Goal: Task Accomplishment & Management: Use online tool/utility

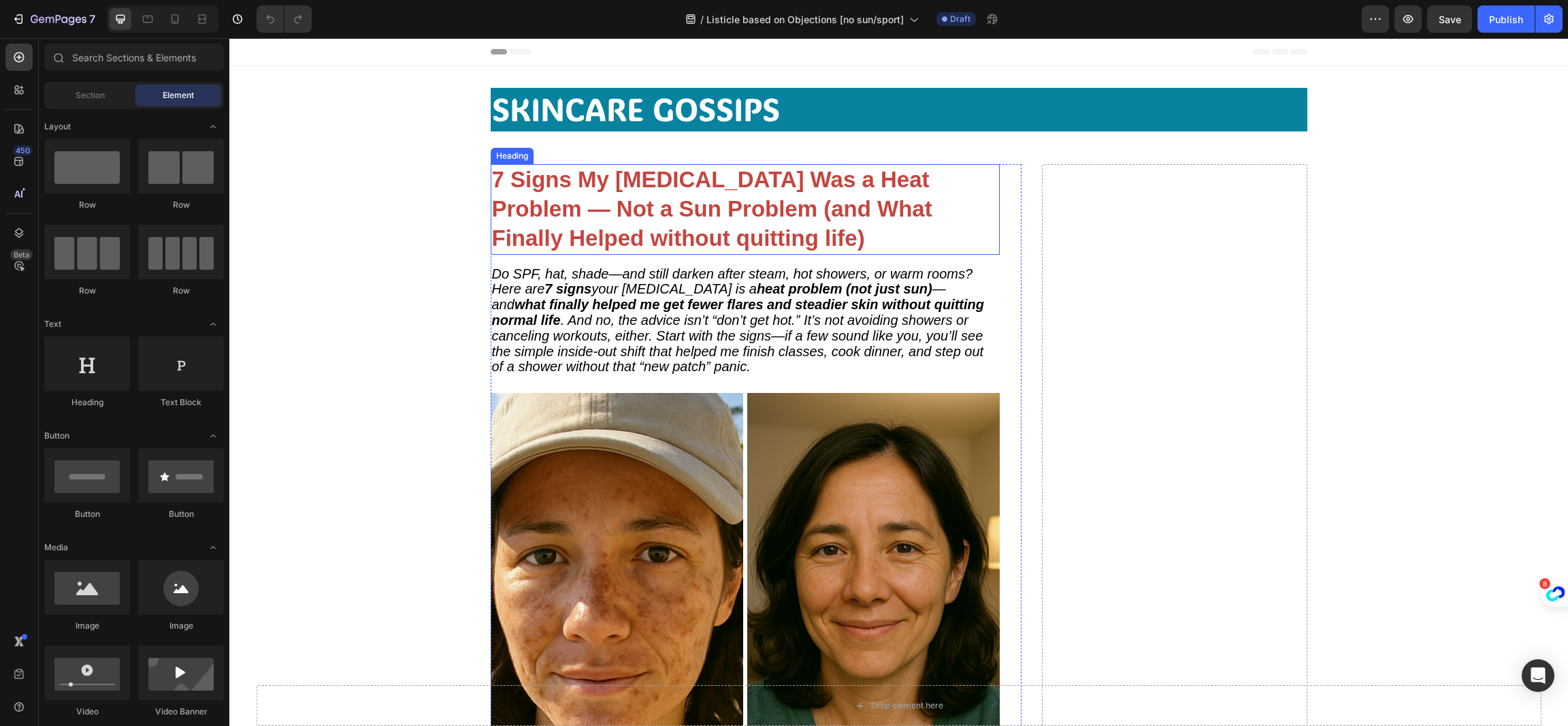
click at [573, 211] on strong "7 Signs My [MEDICAL_DATA] Was a Heat Problem — Not a Sun Problem (and What Fina…" at bounding box center [712, 209] width 440 height 84
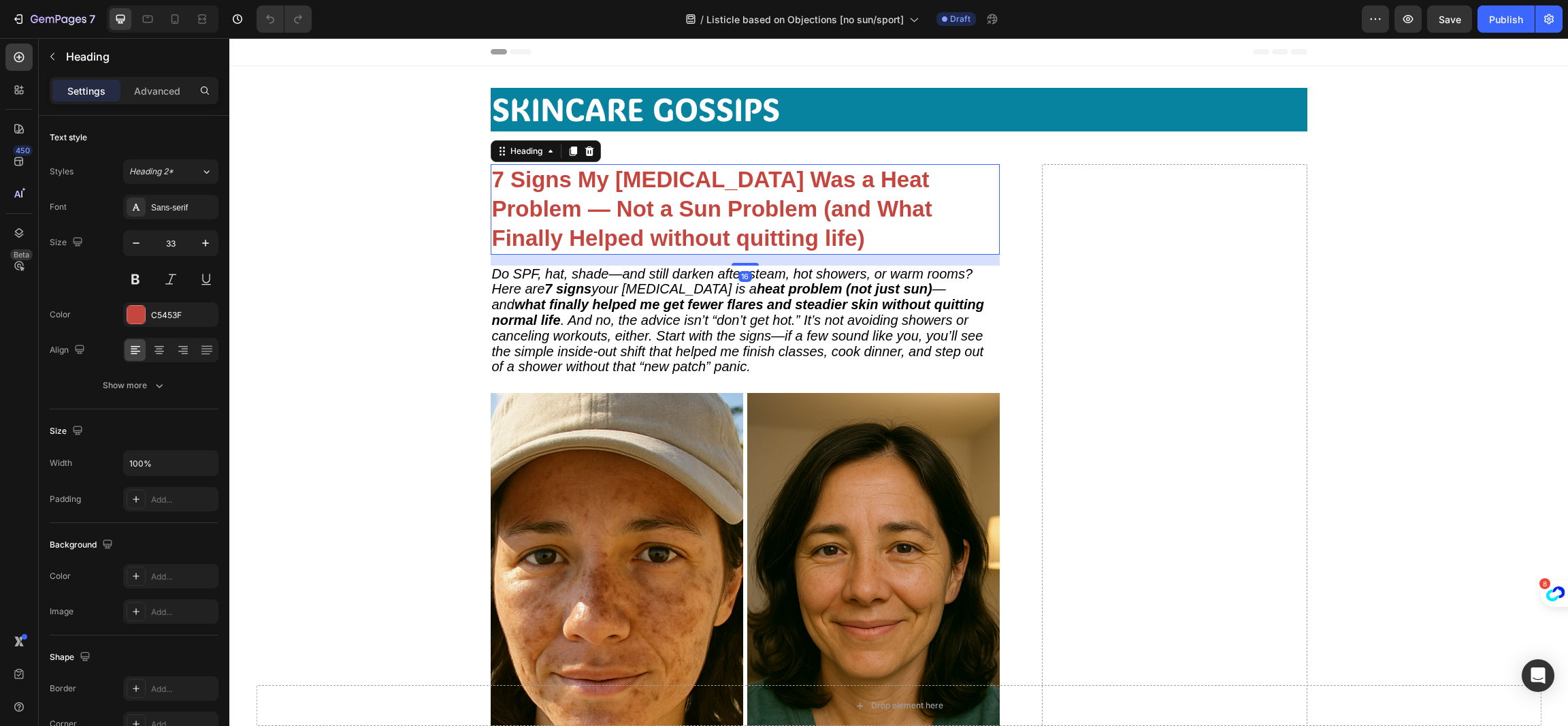
click at [532, 211] on strong "7 Signs My [MEDICAL_DATA] Was a Heat Problem — Not a Sun Problem (and What Fina…" at bounding box center [712, 209] width 440 height 84
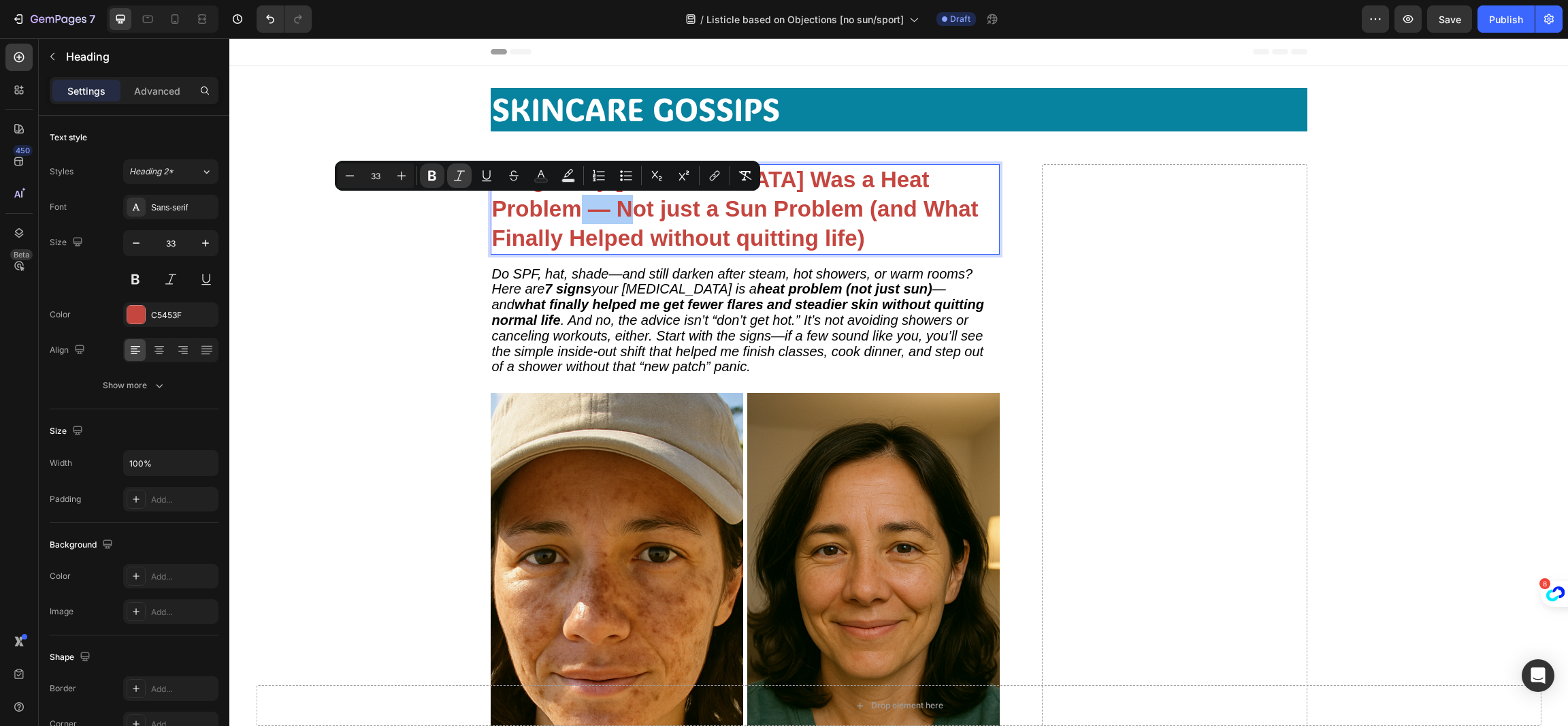
click at [465, 163] on button "Italic" at bounding box center [459, 175] width 25 height 25
click at [733, 213] on strong "a Sun Problem (and What Finally Helped without quitting life)" at bounding box center [729, 223] width 474 height 55
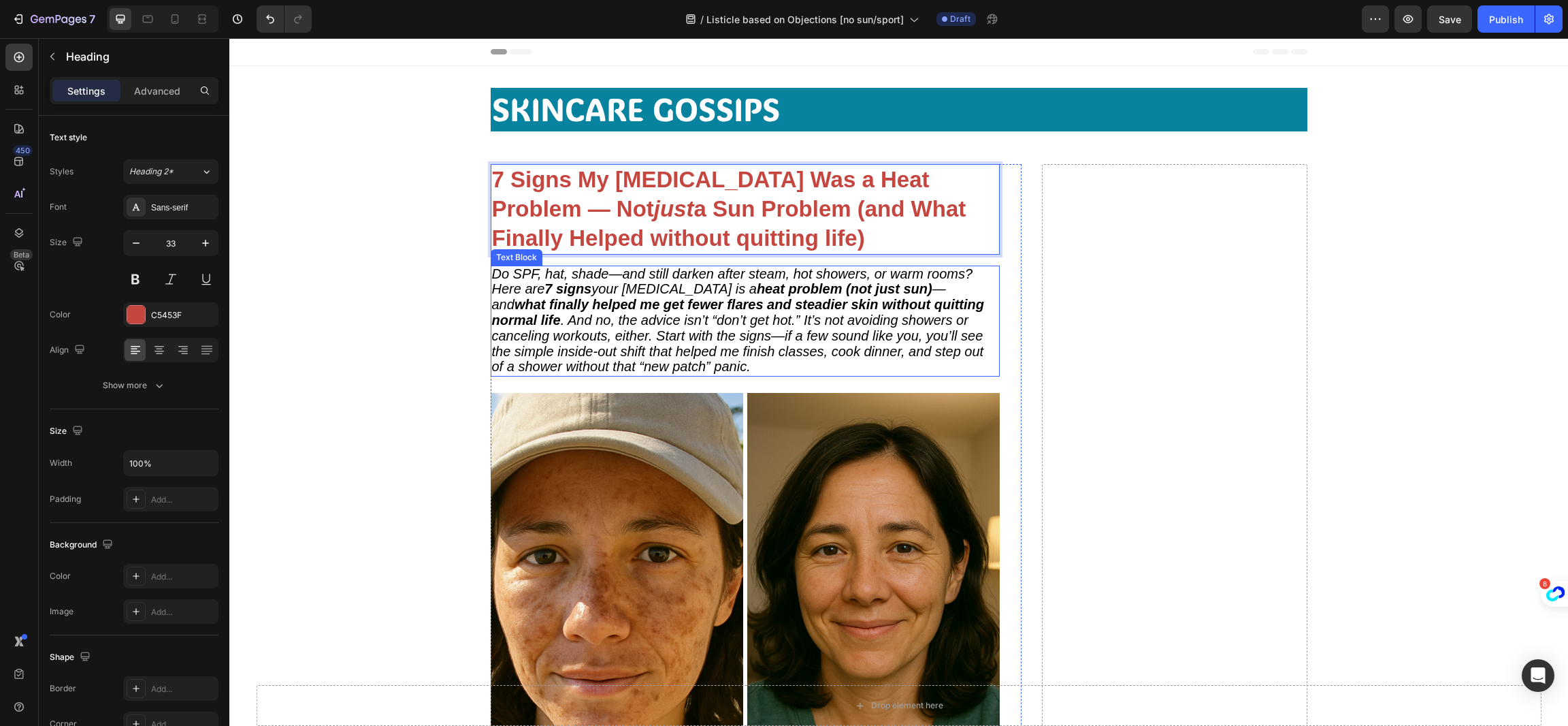
click at [720, 346] on span "Do SPF, hat, shade—and still darken after steam, hot showers, or warm rooms? He…" at bounding box center [739, 320] width 493 height 108
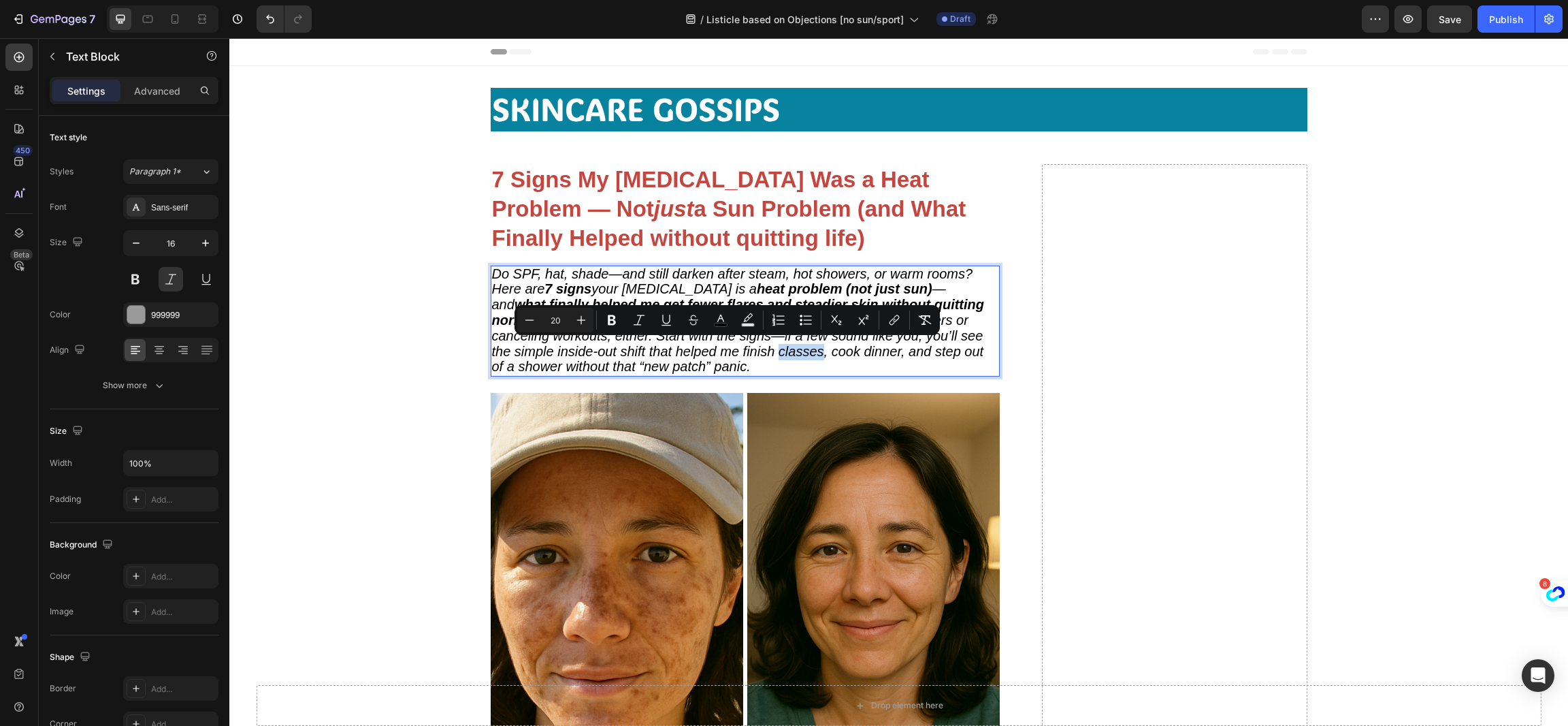
click at [721, 351] on span "Do SPF, hat, shade—and still darken after steam, hot showers, or warm rooms? He…" at bounding box center [739, 320] width 493 height 108
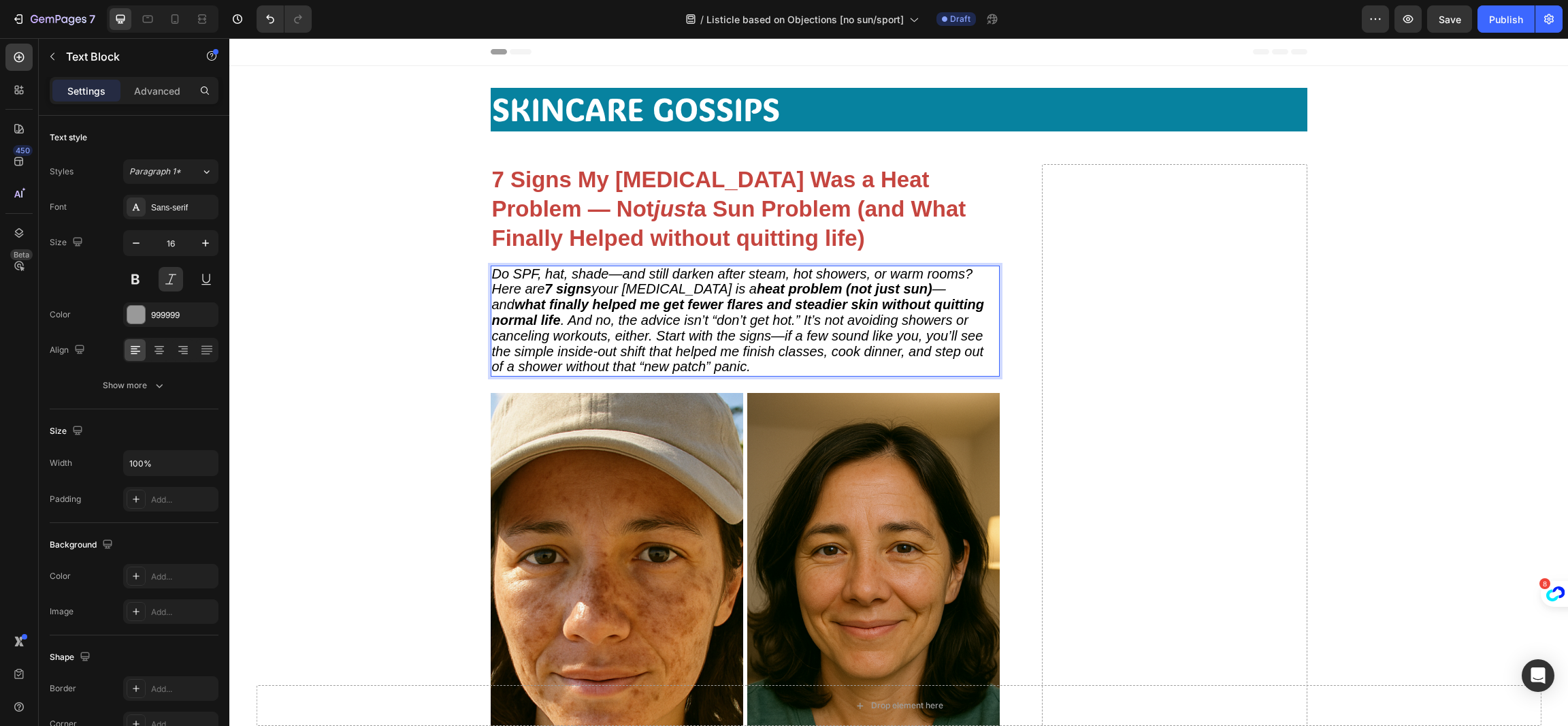
click at [733, 357] on p "Do SPF, hat, shade—and still darken after steam, hot showers, or warm rooms? He…" at bounding box center [745, 321] width 506 height 109
click at [733, 344] on span "Do SPF, hat, shade—and still darken after steam, hot showers, or warm rooms? He…" at bounding box center [739, 320] width 493 height 108
click at [729, 353] on span "Do SPF, hat, shade—and still darken after steam, hot showers, or warm rooms? He…" at bounding box center [739, 320] width 493 height 108
click at [851, 288] on strong "heat problem (not just sun)" at bounding box center [844, 288] width 176 height 15
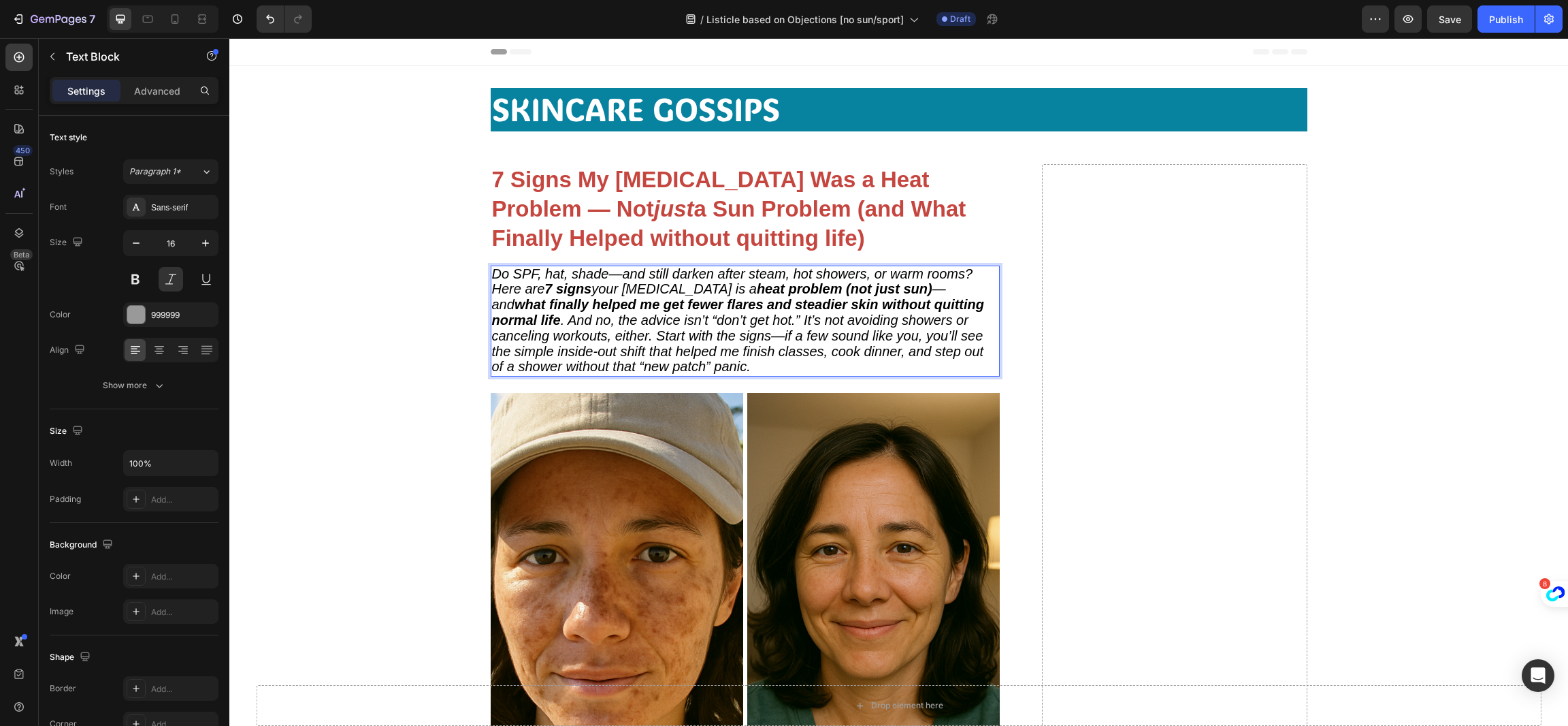
click at [850, 292] on strong "heat problem (not just sun)" at bounding box center [844, 288] width 176 height 15
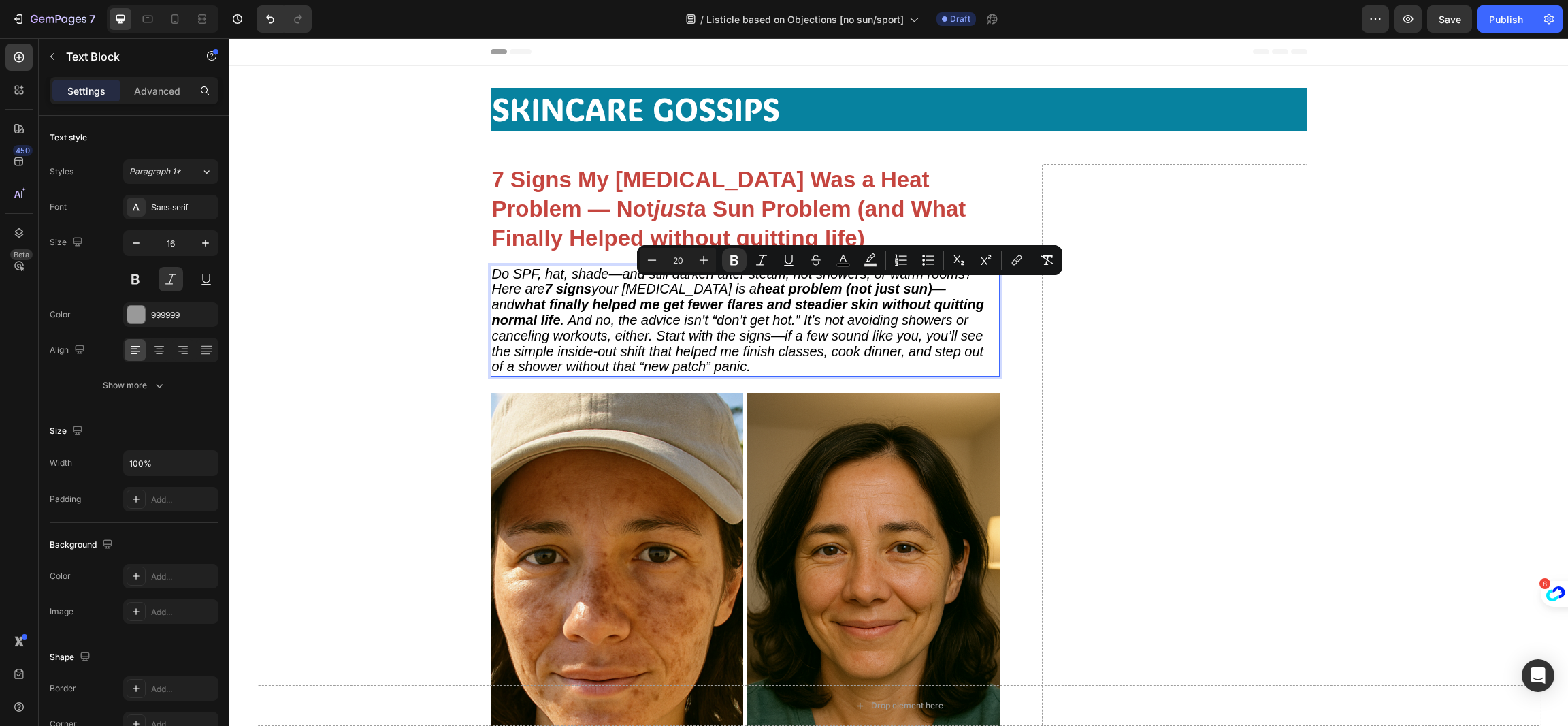
click at [833, 303] on strong "what finally helped me get fewer flares and steadier skin without quitting norm…" at bounding box center [739, 311] width 493 height 31
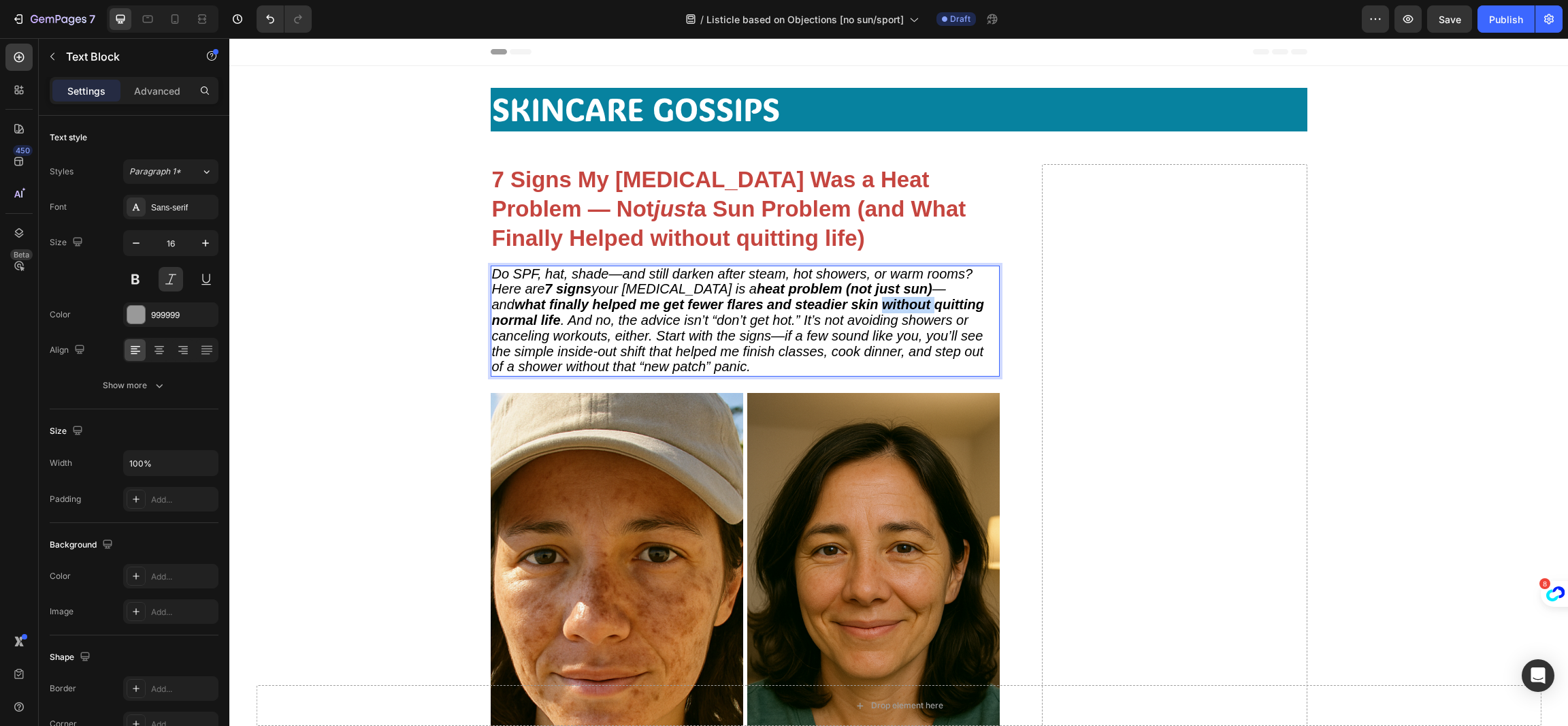
click at [833, 303] on strong "what finally helped me get fewer flares and steadier skin without quitting norm…" at bounding box center [739, 311] width 493 height 31
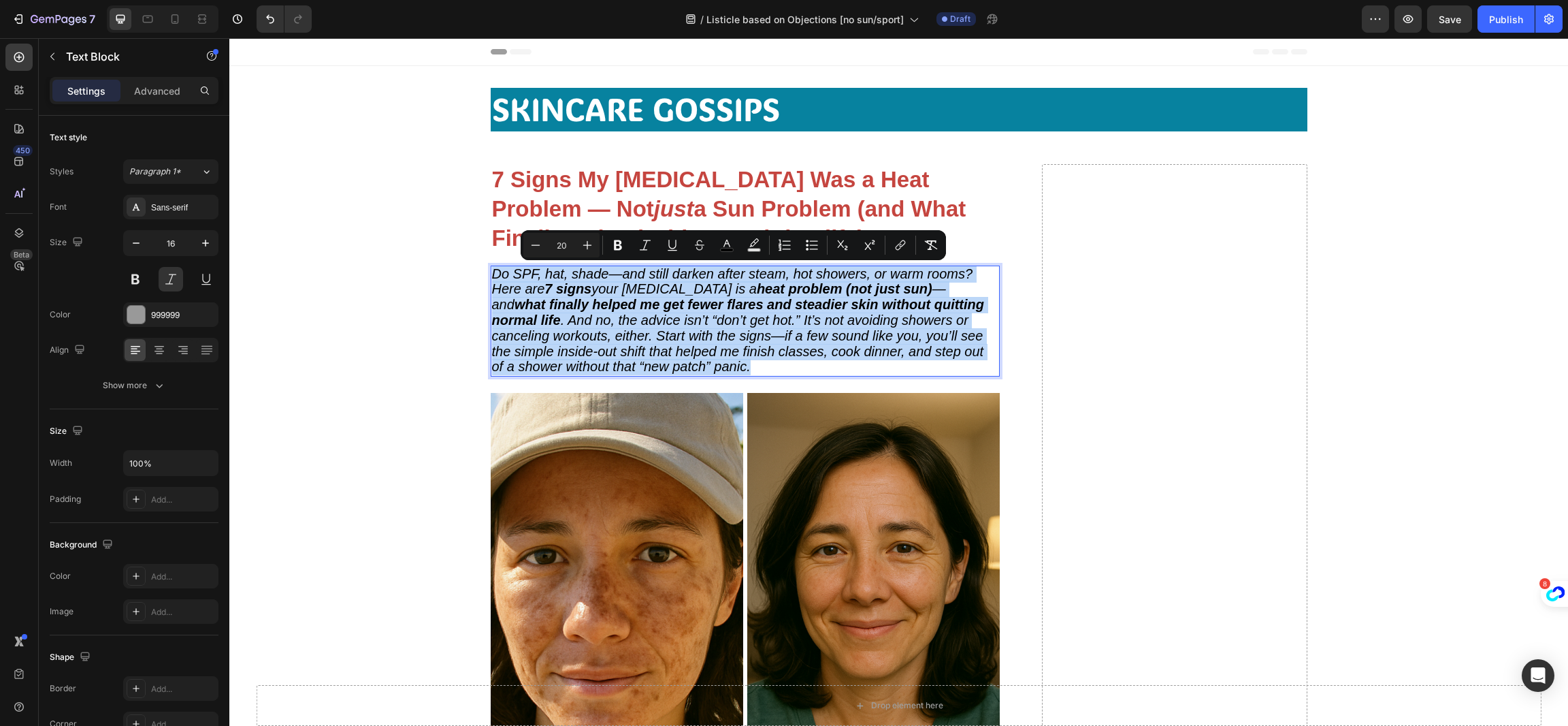
click at [814, 310] on span "Do SPF, hat, shade—and still darken after steam, hot showers, or warm rooms? He…" at bounding box center [739, 320] width 493 height 108
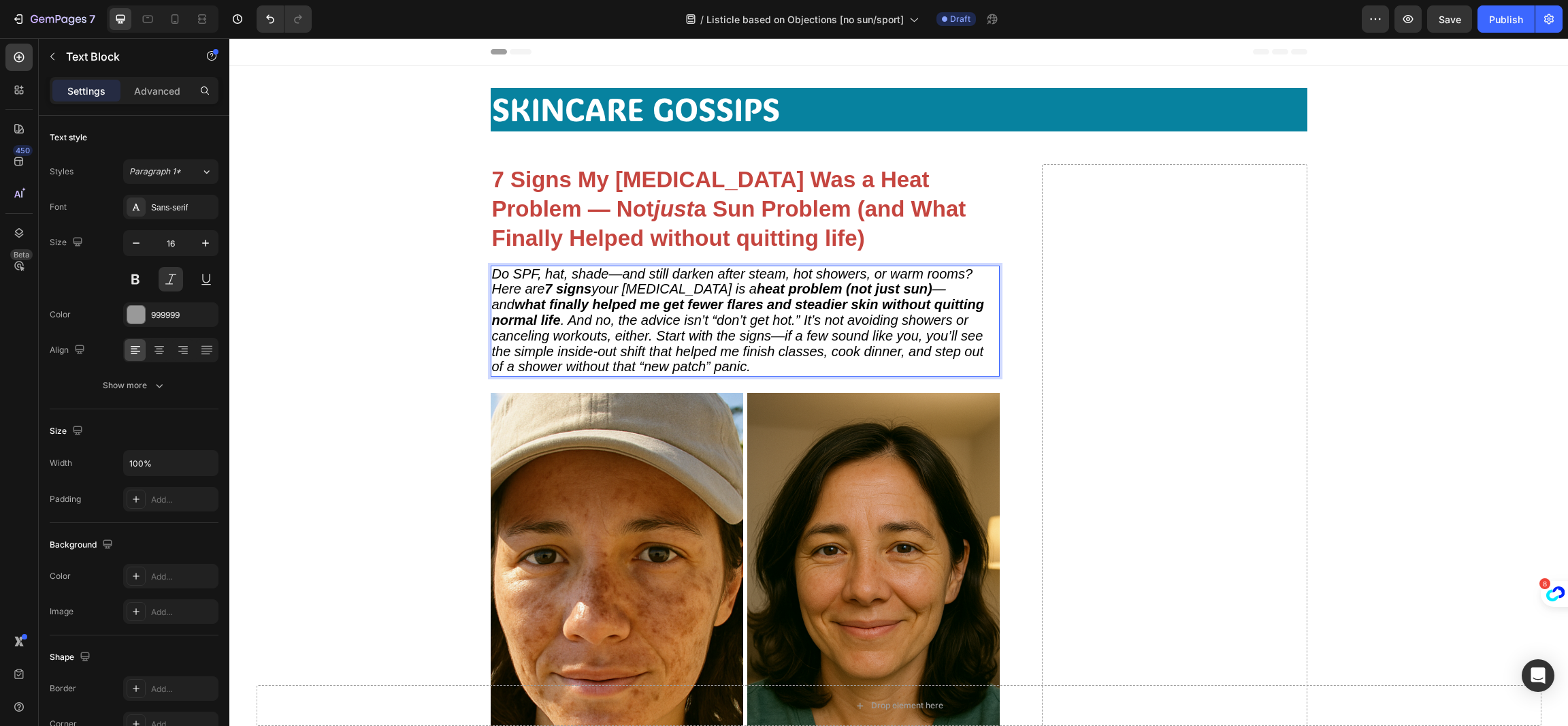
click at [830, 305] on strong "what finally helped me get fewer flares and steadier skin without quitting norm…" at bounding box center [739, 311] width 493 height 31
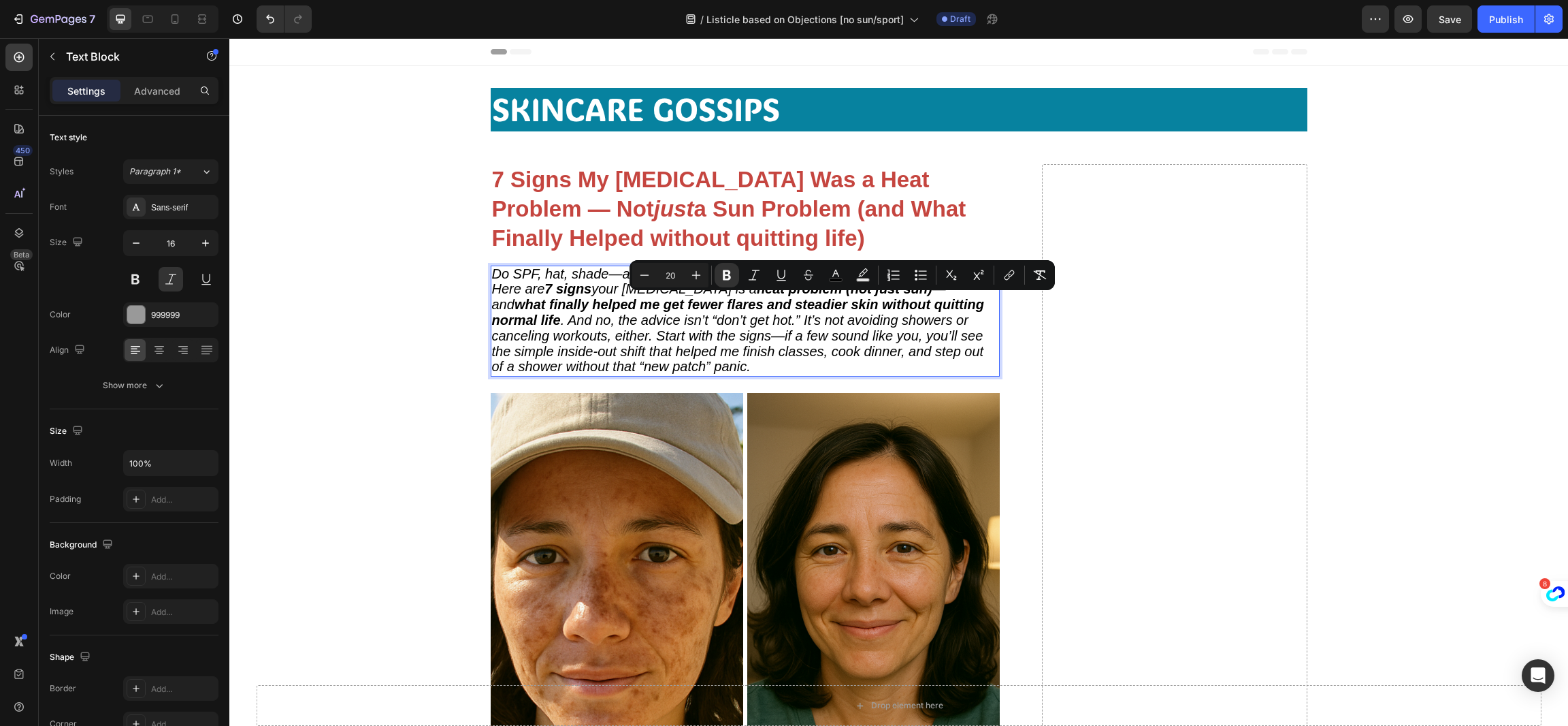
click at [734, 309] on strong "what finally helped me get fewer flares and steadier skin without quitting norm…" at bounding box center [739, 311] width 493 height 31
drag, startPoint x: 729, startPoint y: 305, endPoint x: 811, endPoint y: 304, distance: 82.0
click at [811, 304] on strong "what finally helped me get fewer flares and steadier skin without quitting norm…" at bounding box center [739, 311] width 493 height 31
click at [732, 304] on strong "what finally helped me get fewer flares and steadier skin without quitting norm…" at bounding box center [739, 311] width 493 height 31
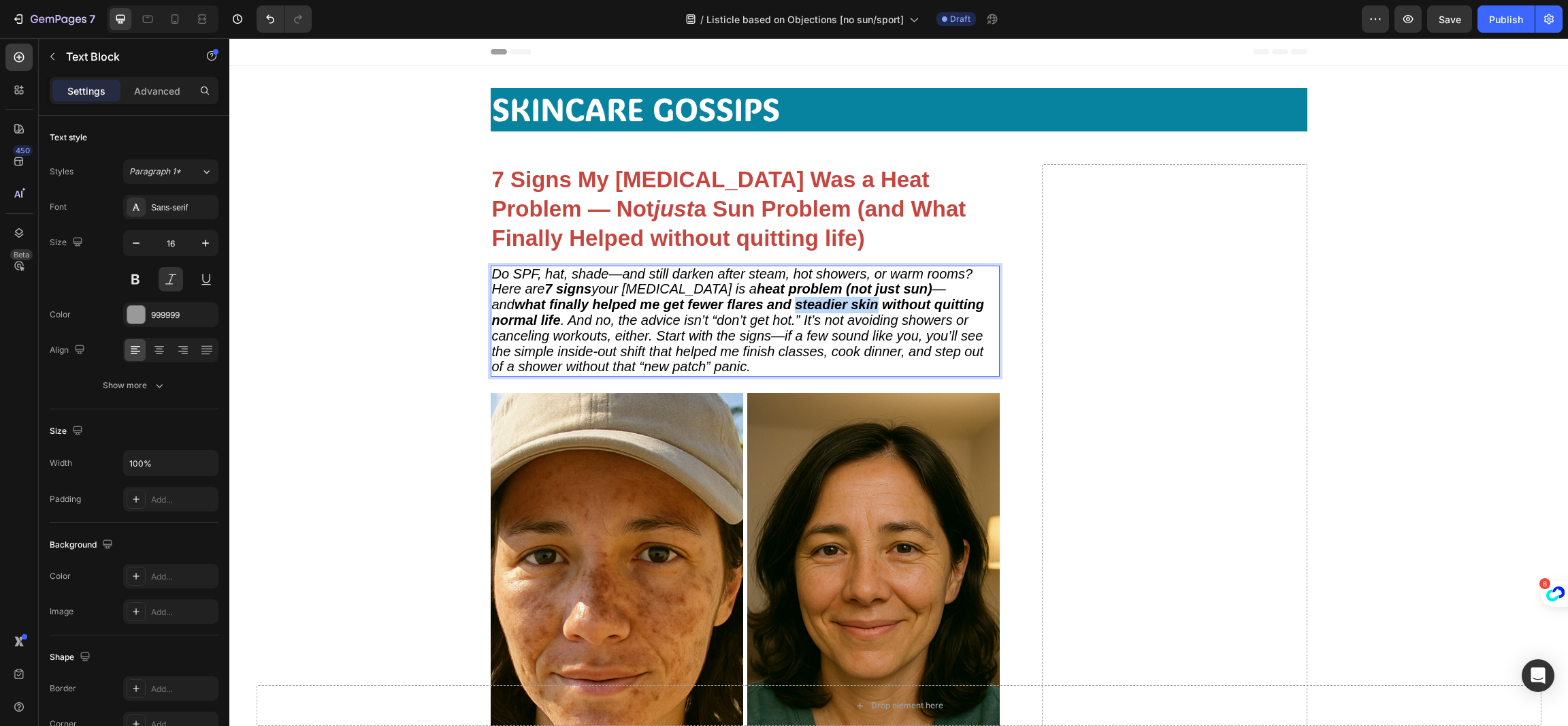
drag, startPoint x: 732, startPoint y: 302, endPoint x: 812, endPoint y: 305, distance: 80.1
click at [812, 305] on strong "what finally helped me get fewer flares and steadier skin without quitting norm…" at bounding box center [739, 311] width 493 height 31
click at [776, 358] on p "Do SPF, hat, shade—and still darken after steam, hot showers, or warm rooms? He…" at bounding box center [745, 321] width 506 height 109
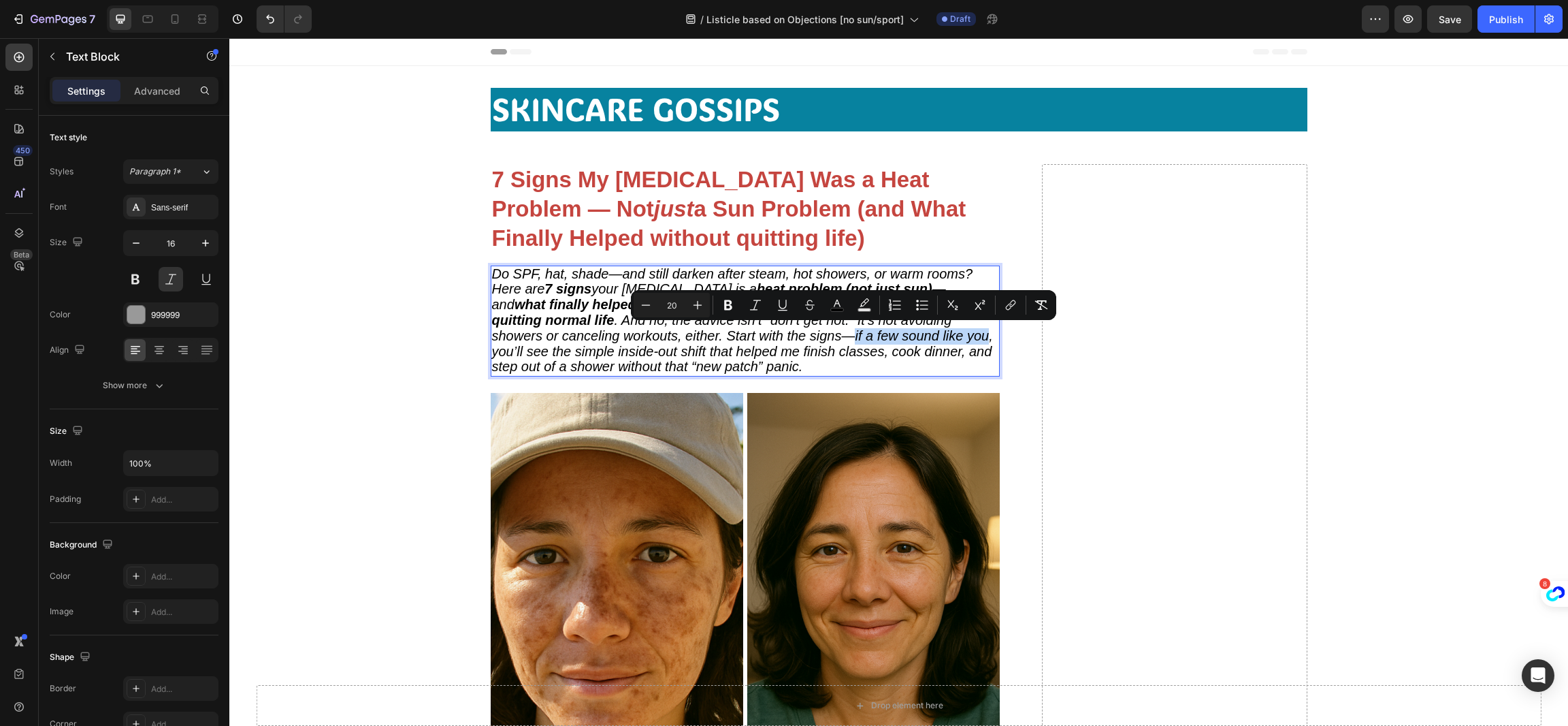
drag, startPoint x: 774, startPoint y: 332, endPoint x: 912, endPoint y: 333, distance: 138.0
click at [912, 333] on span "Do SPF, hat, shade—and still darken after steam, hot showers, or warm rooms? He…" at bounding box center [743, 320] width 502 height 108
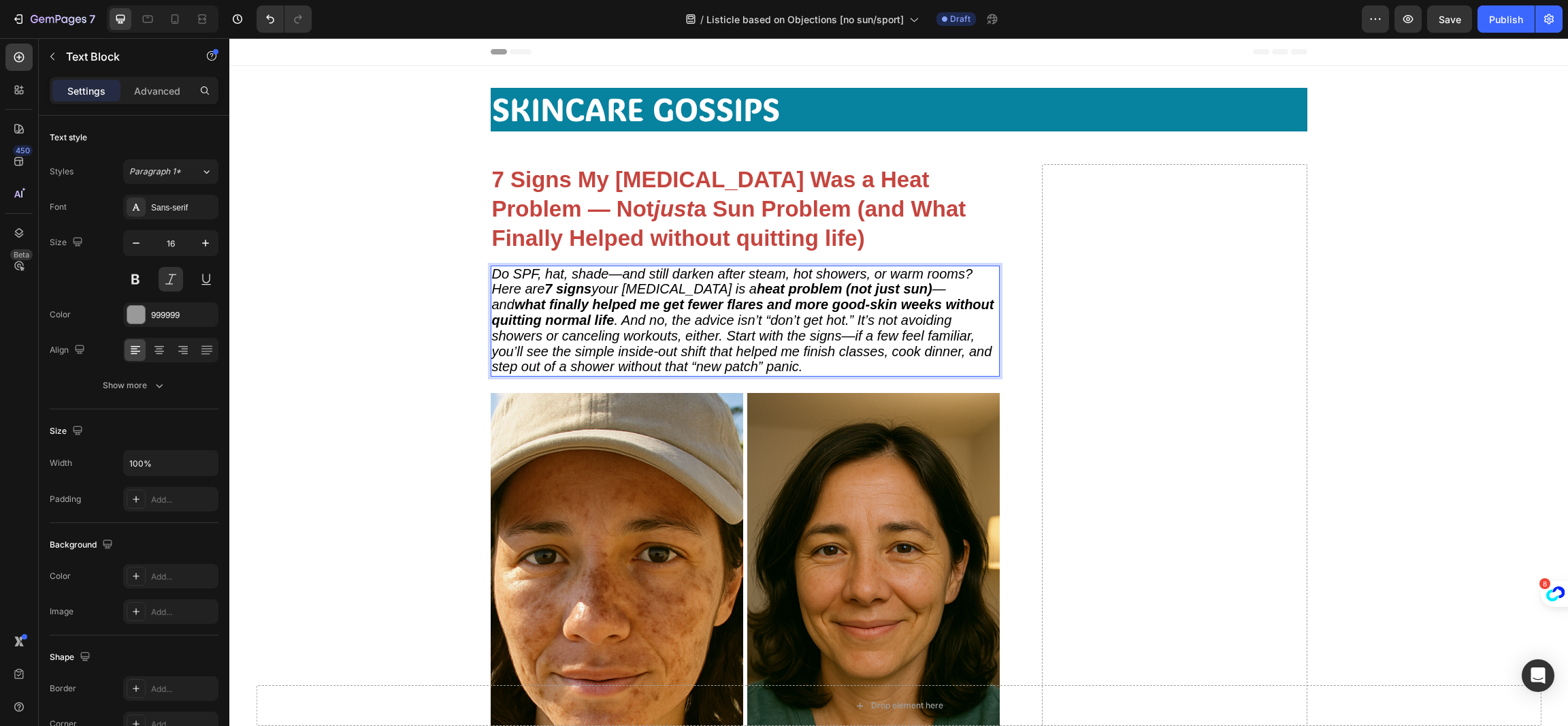
click at [777, 334] on span "Do SPF, hat, shade—and still darken after steam, hot showers, or warm rooms? He…" at bounding box center [743, 320] width 502 height 108
drag, startPoint x: 833, startPoint y: 362, endPoint x: 783, endPoint y: 365, distance: 50.1
click at [783, 365] on p "Do SPF, hat, shade—and still darken after steam, hot showers, or warm rooms? He…" at bounding box center [745, 321] width 506 height 109
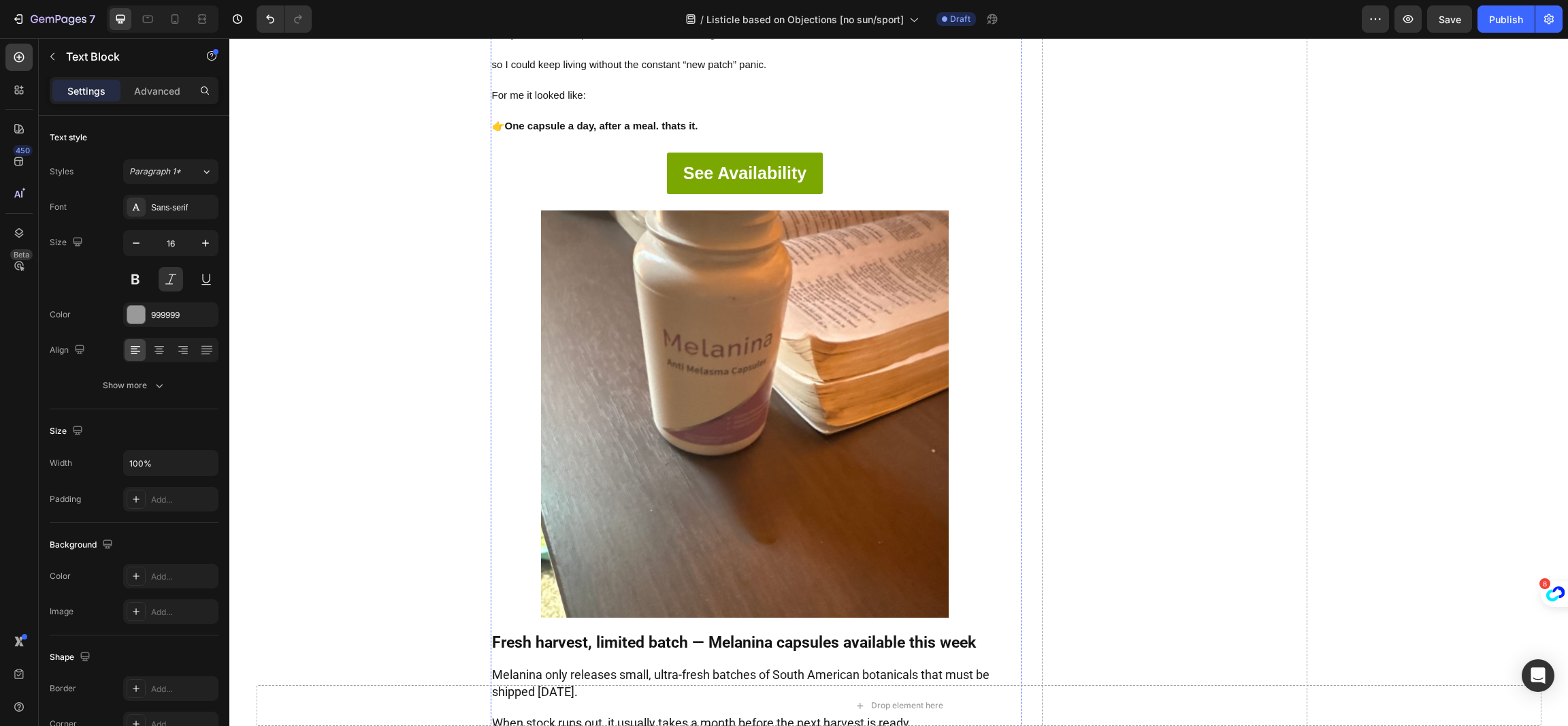
scroll to position [4187, 0]
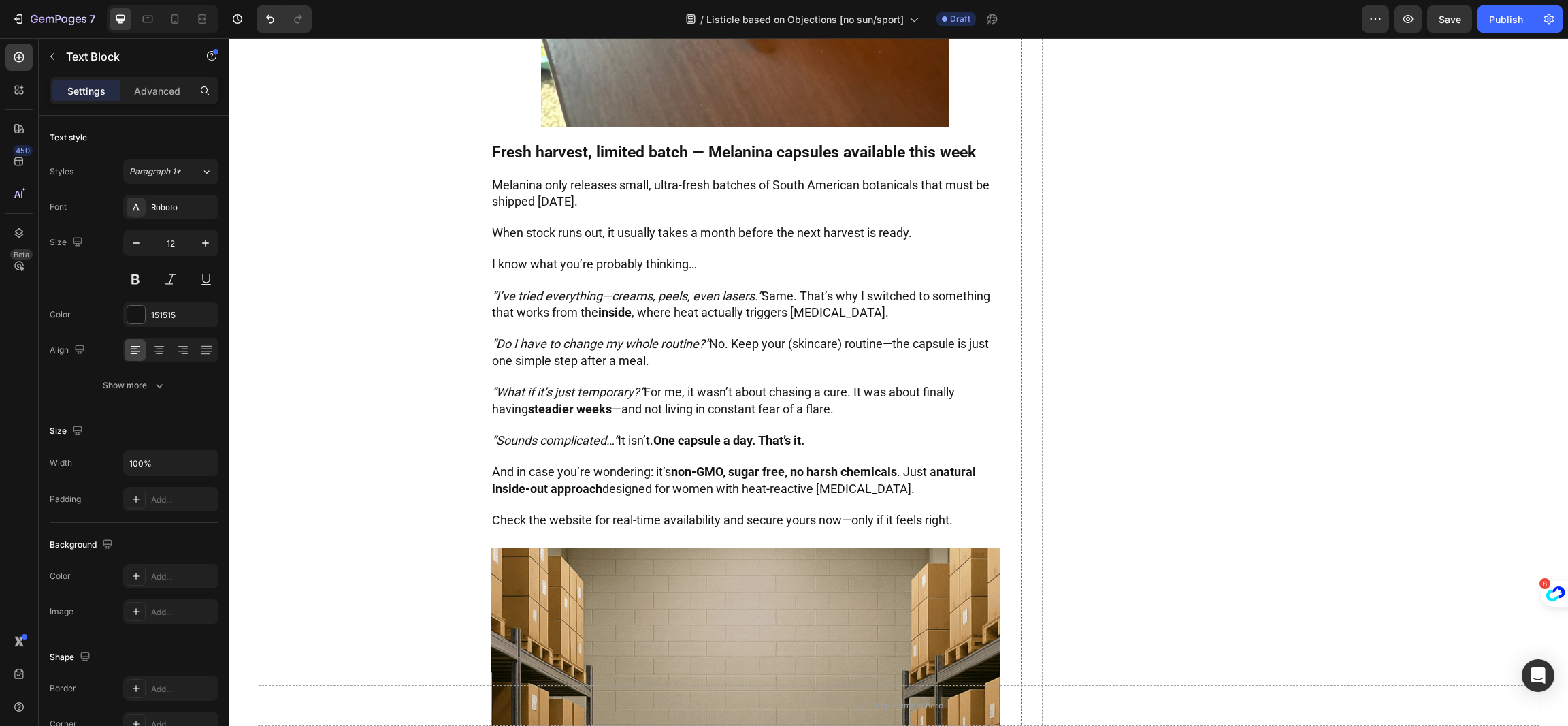
scroll to position [4595, 0]
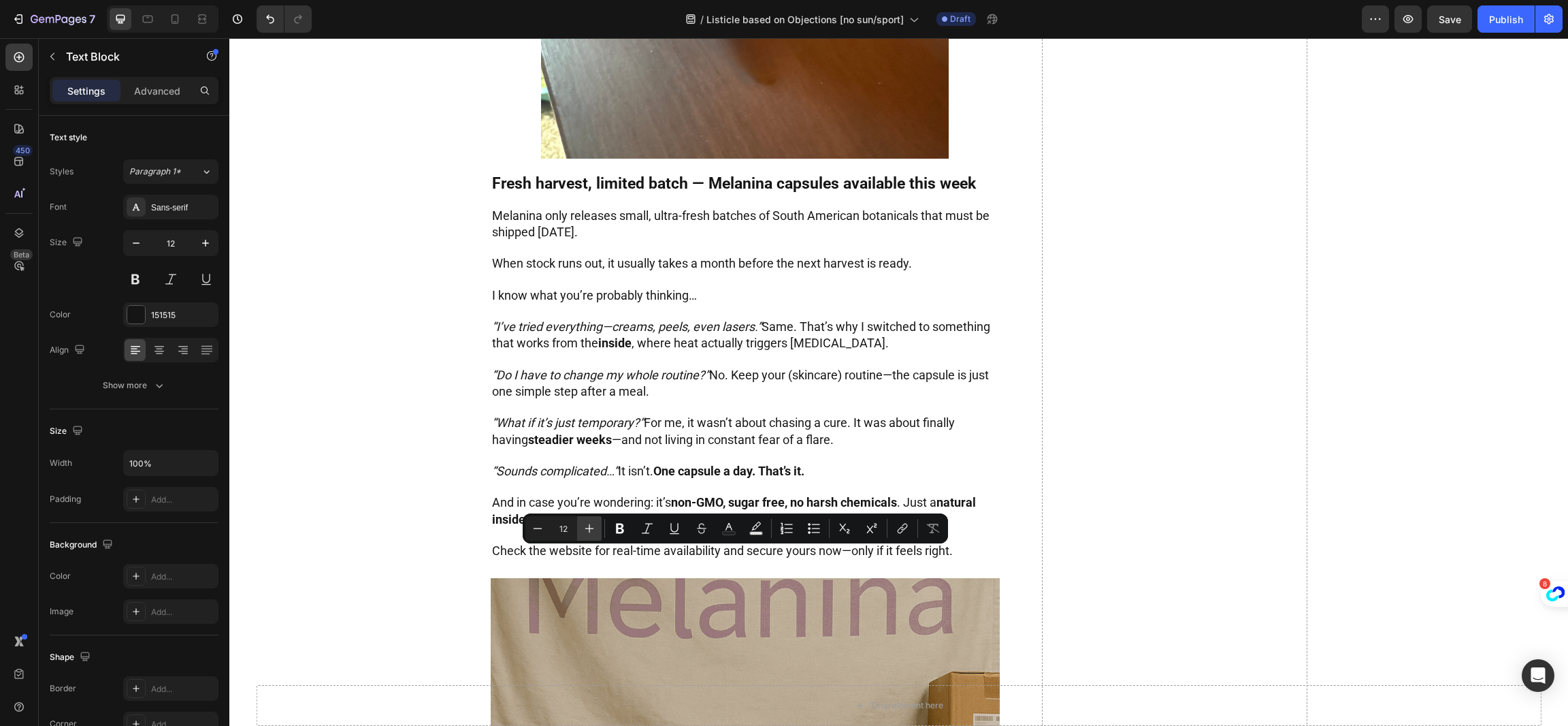
click at [584, 527] on icon "Editor contextual toolbar" at bounding box center [590, 528] width 14 height 14
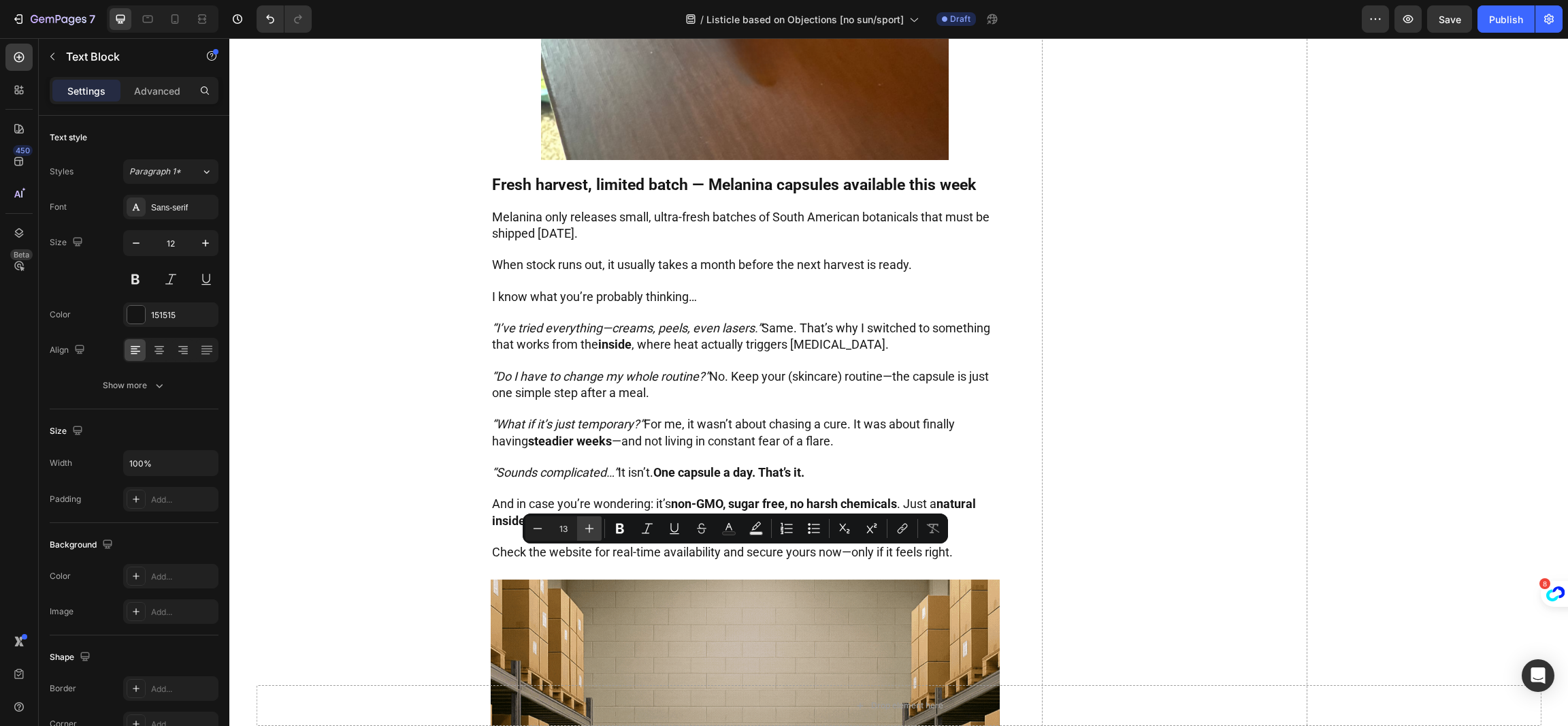
click at [584, 527] on icon "Editor contextual toolbar" at bounding box center [590, 528] width 14 height 14
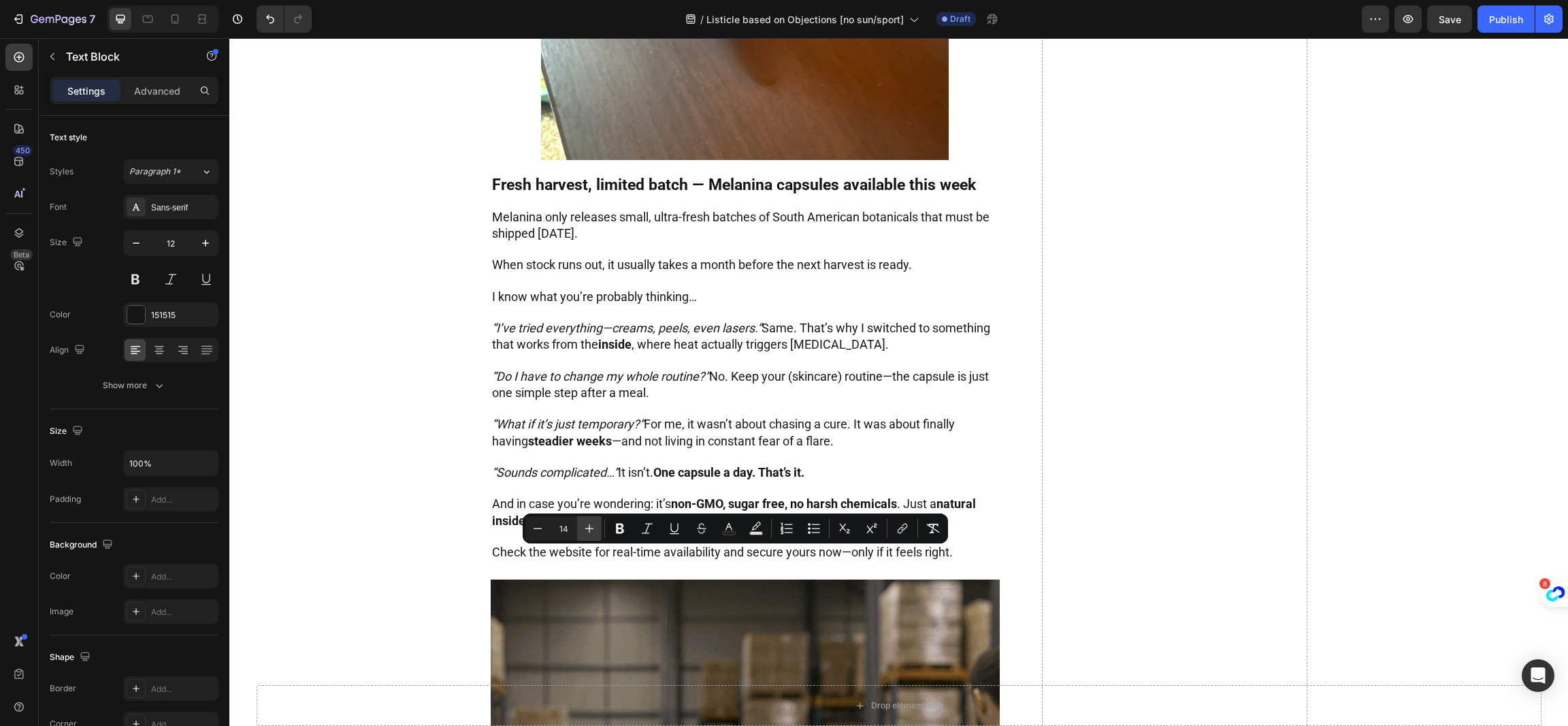
click at [584, 527] on icon "Editor contextual toolbar" at bounding box center [590, 528] width 14 height 14
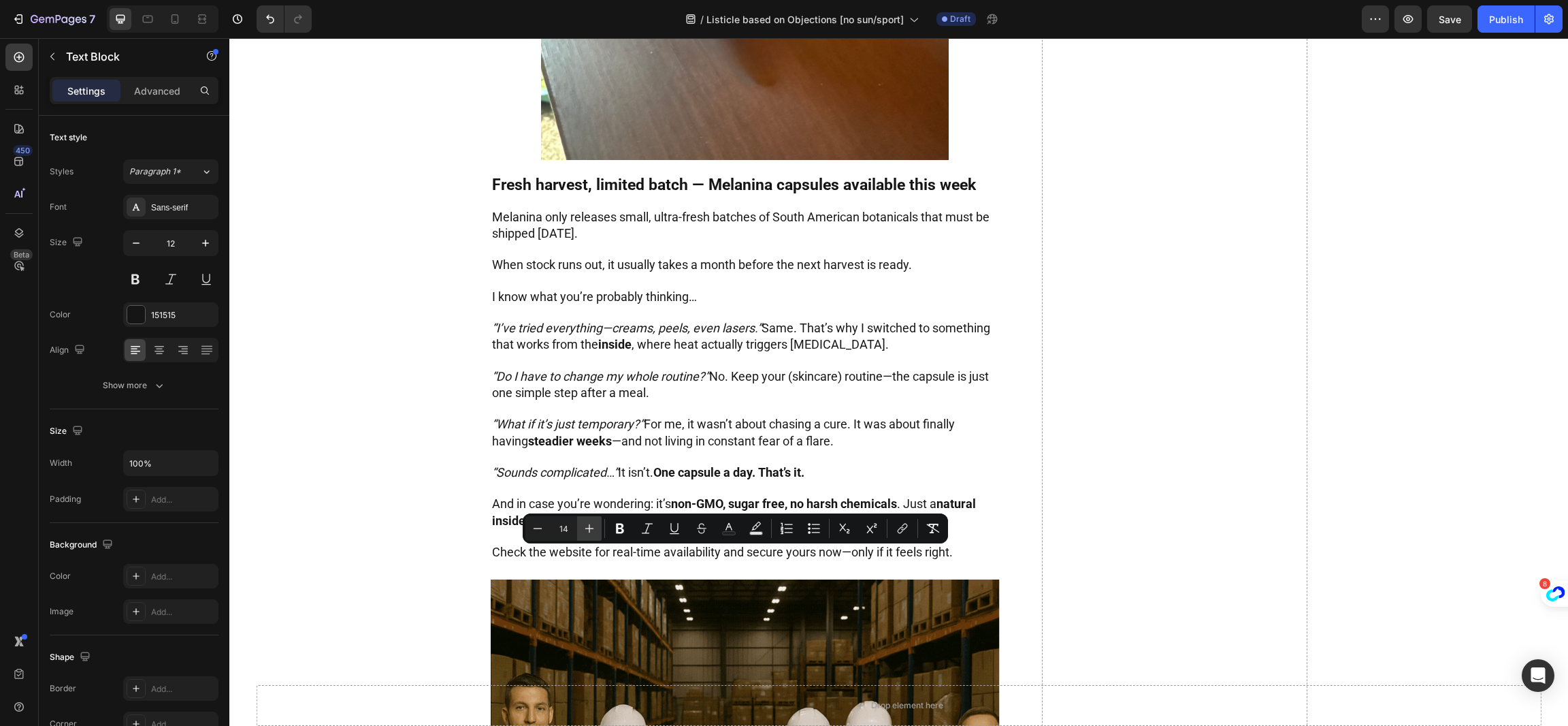
type input "15"
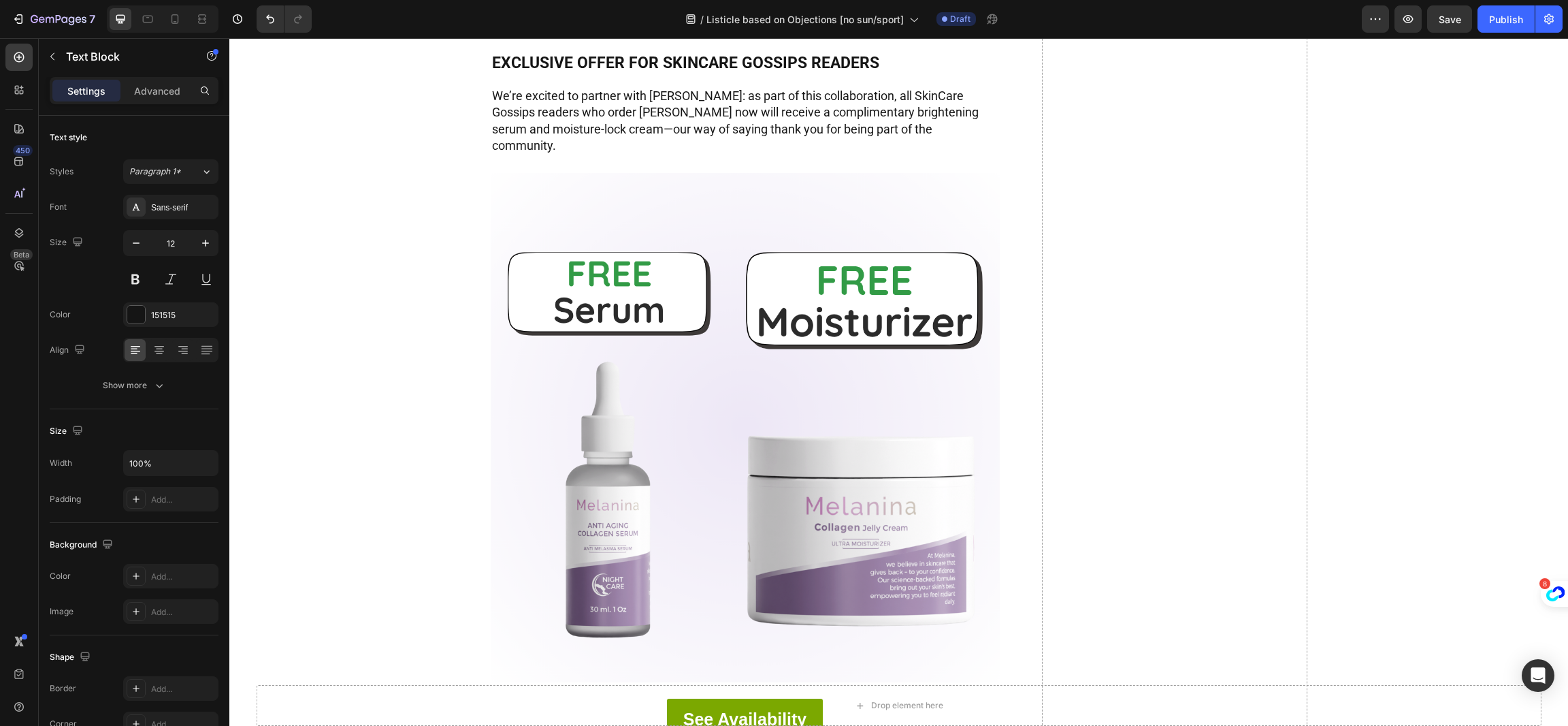
scroll to position [5207, 0]
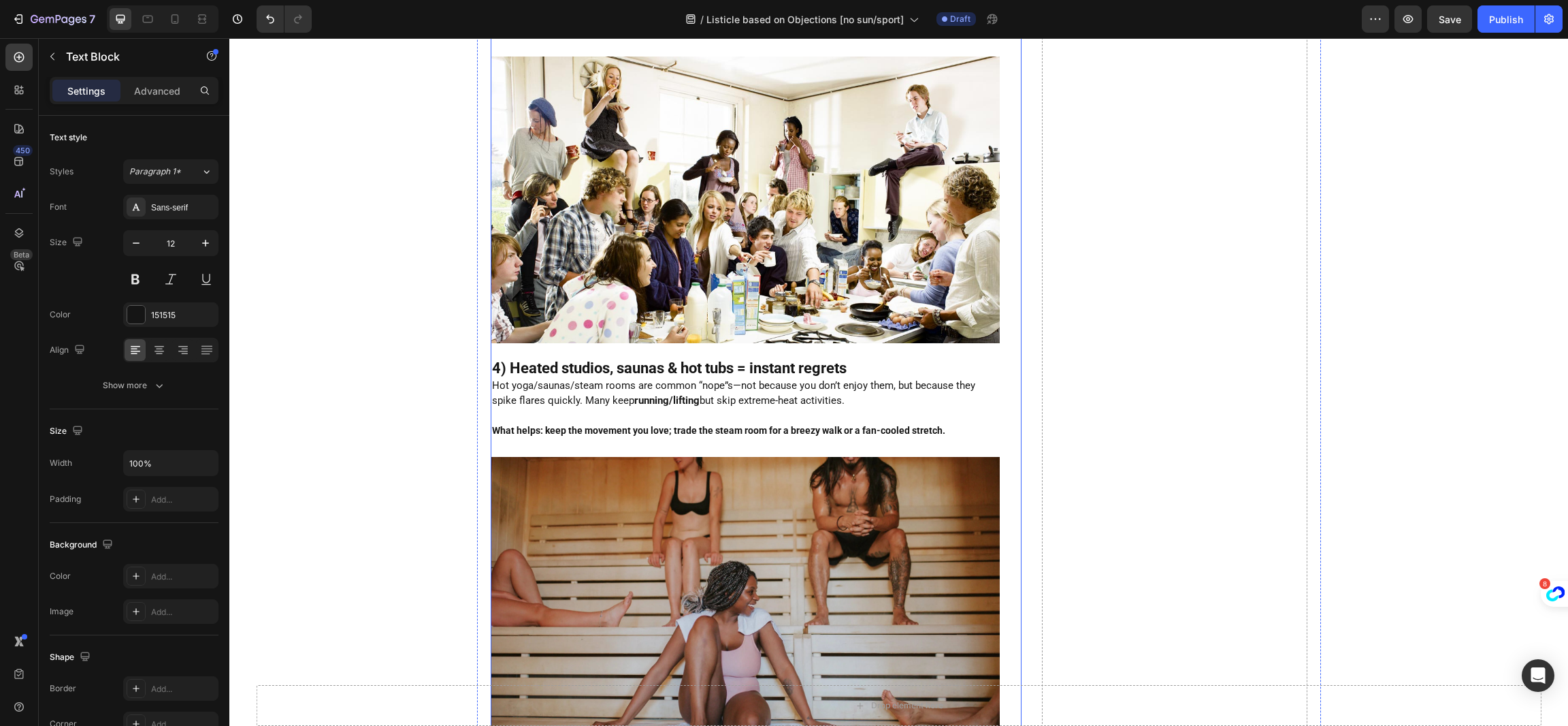
scroll to position [4965, 0]
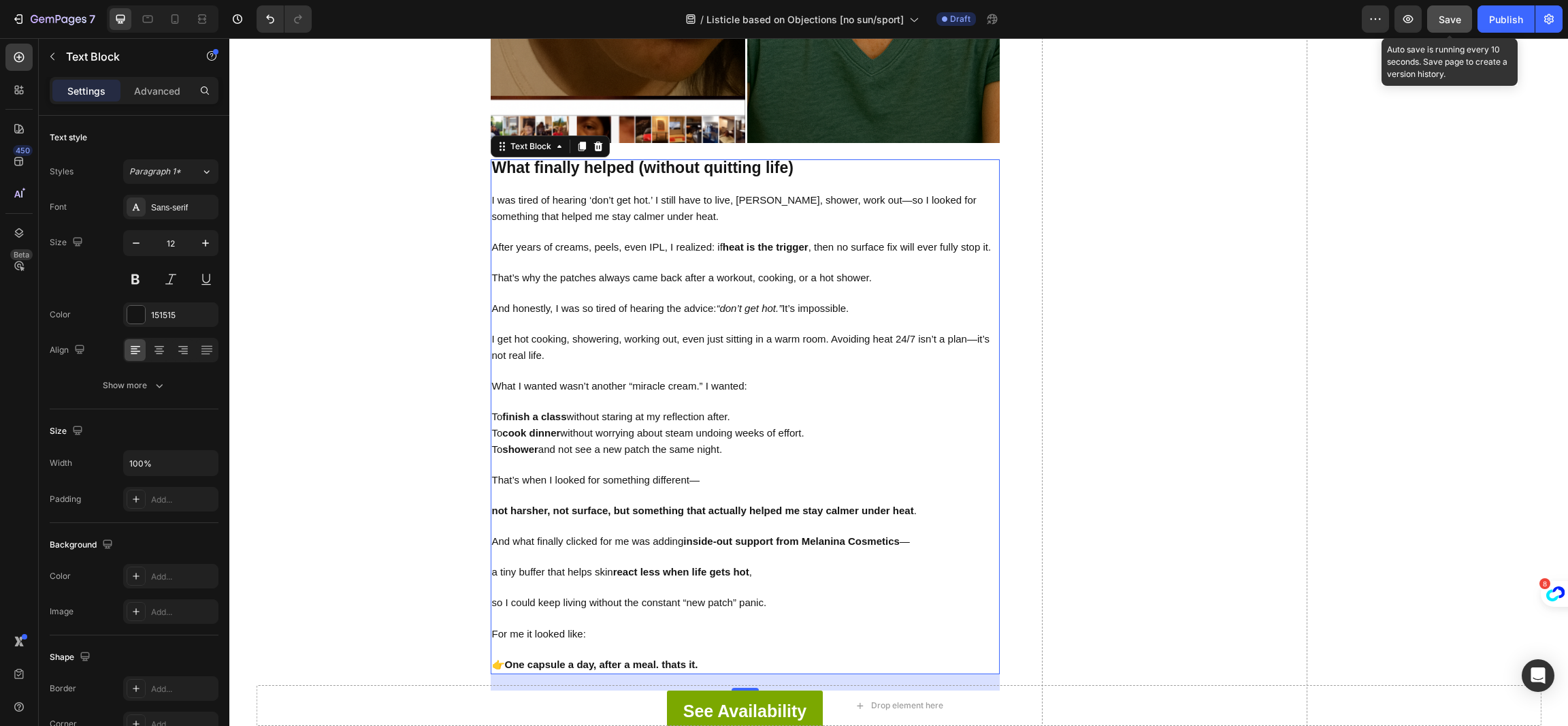
click at [1448, 10] on button "Save" at bounding box center [1450, 18] width 45 height 27
click at [1439, 10] on button "Save" at bounding box center [1450, 18] width 45 height 27
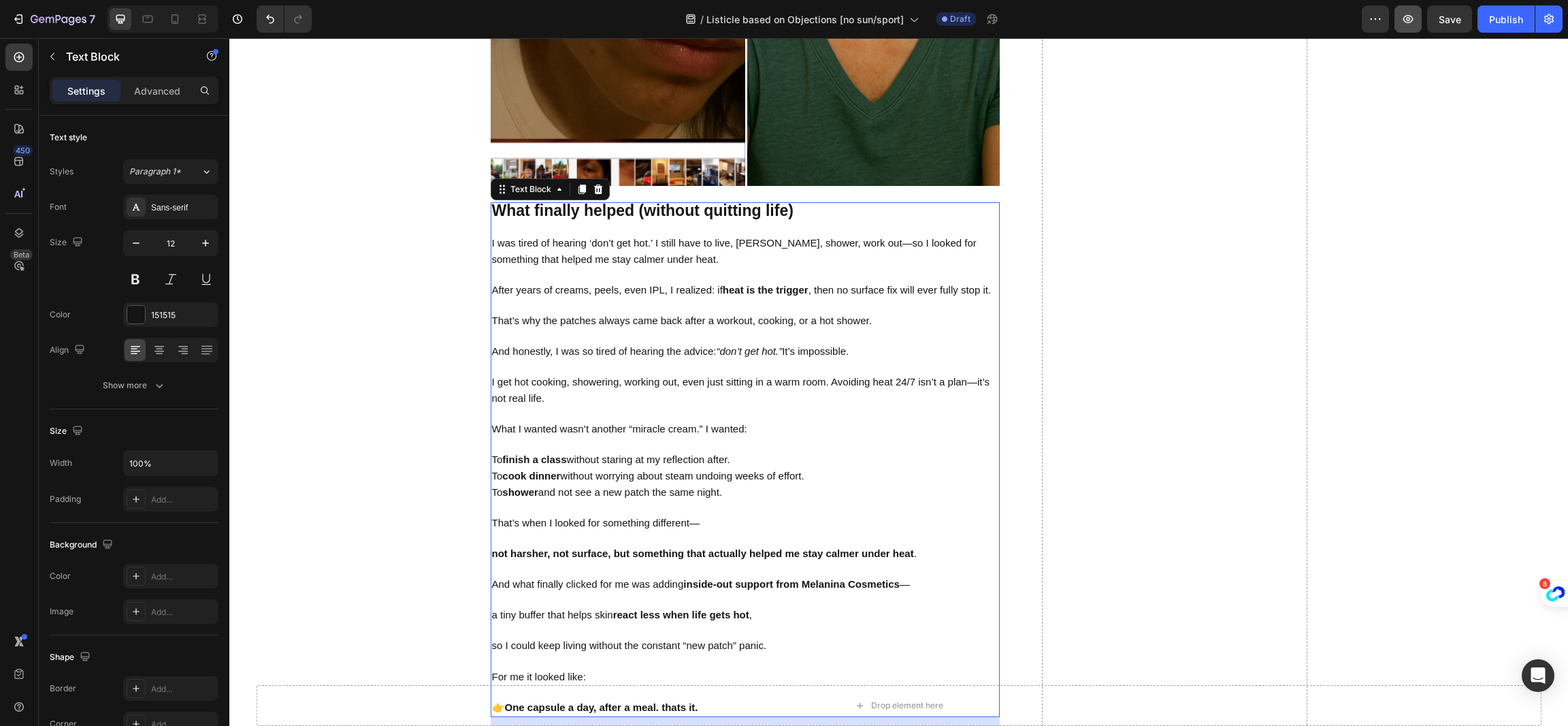
scroll to position [4658, 0]
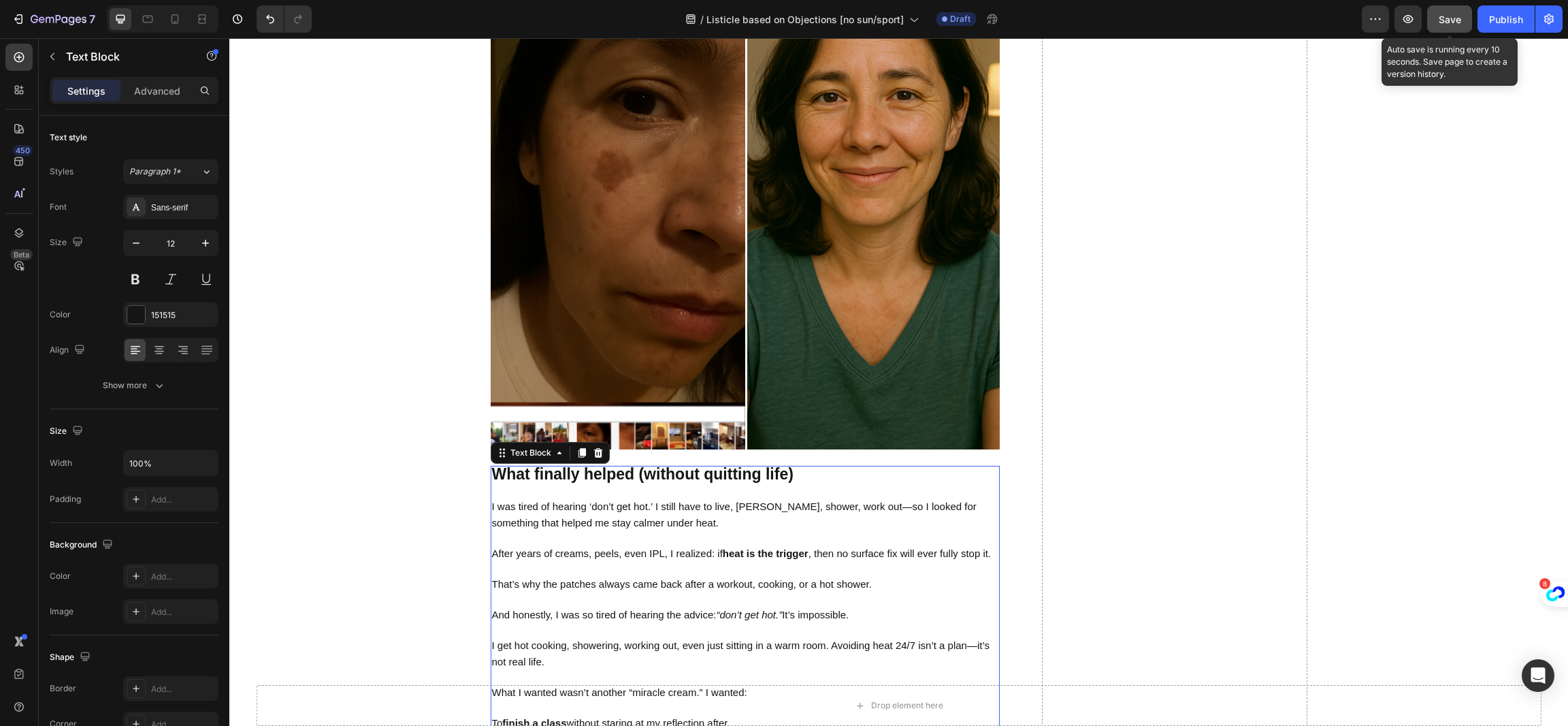
click at [1468, 16] on button "Save" at bounding box center [1450, 18] width 45 height 27
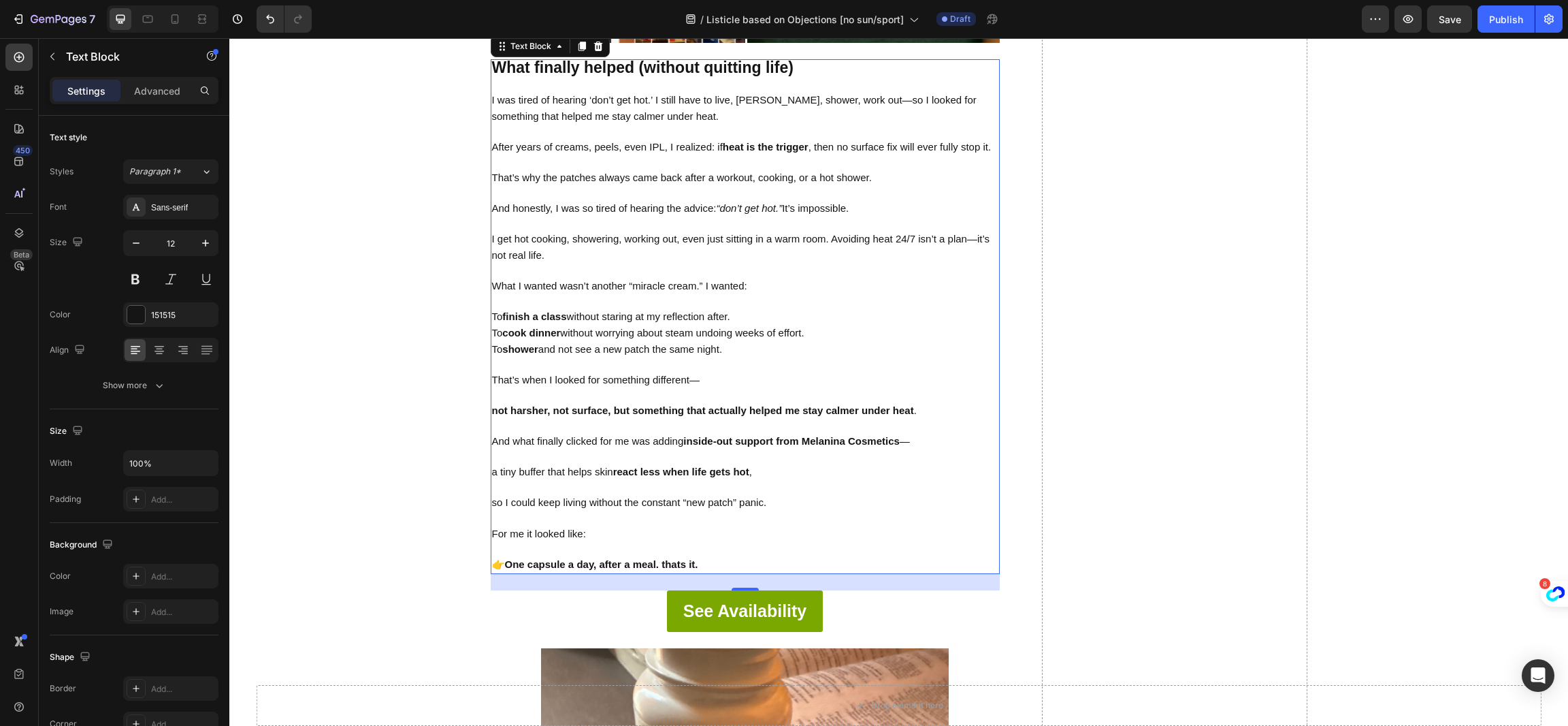
scroll to position [5067, 0]
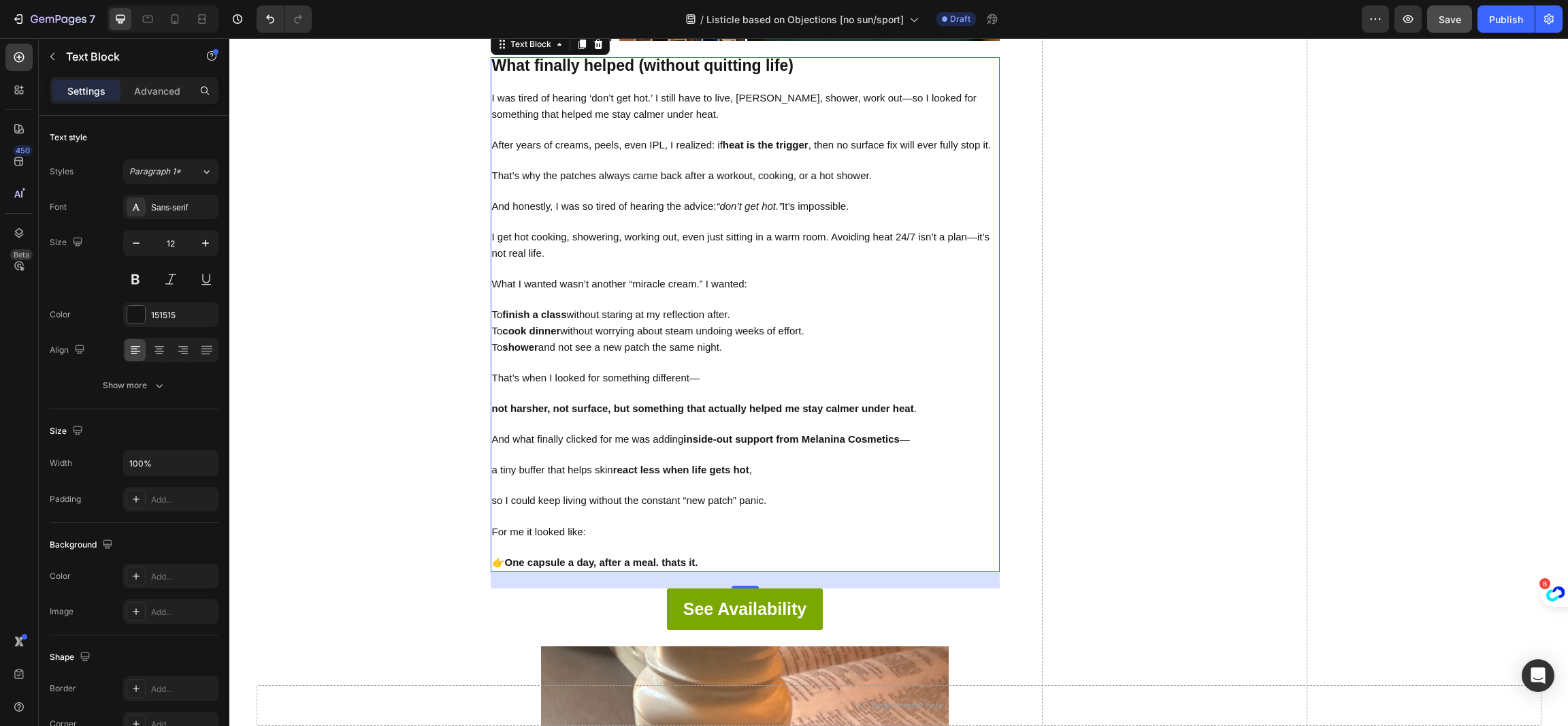
click at [1441, 25] on div "Save" at bounding box center [1450, 19] width 23 height 14
